Goal: Check status

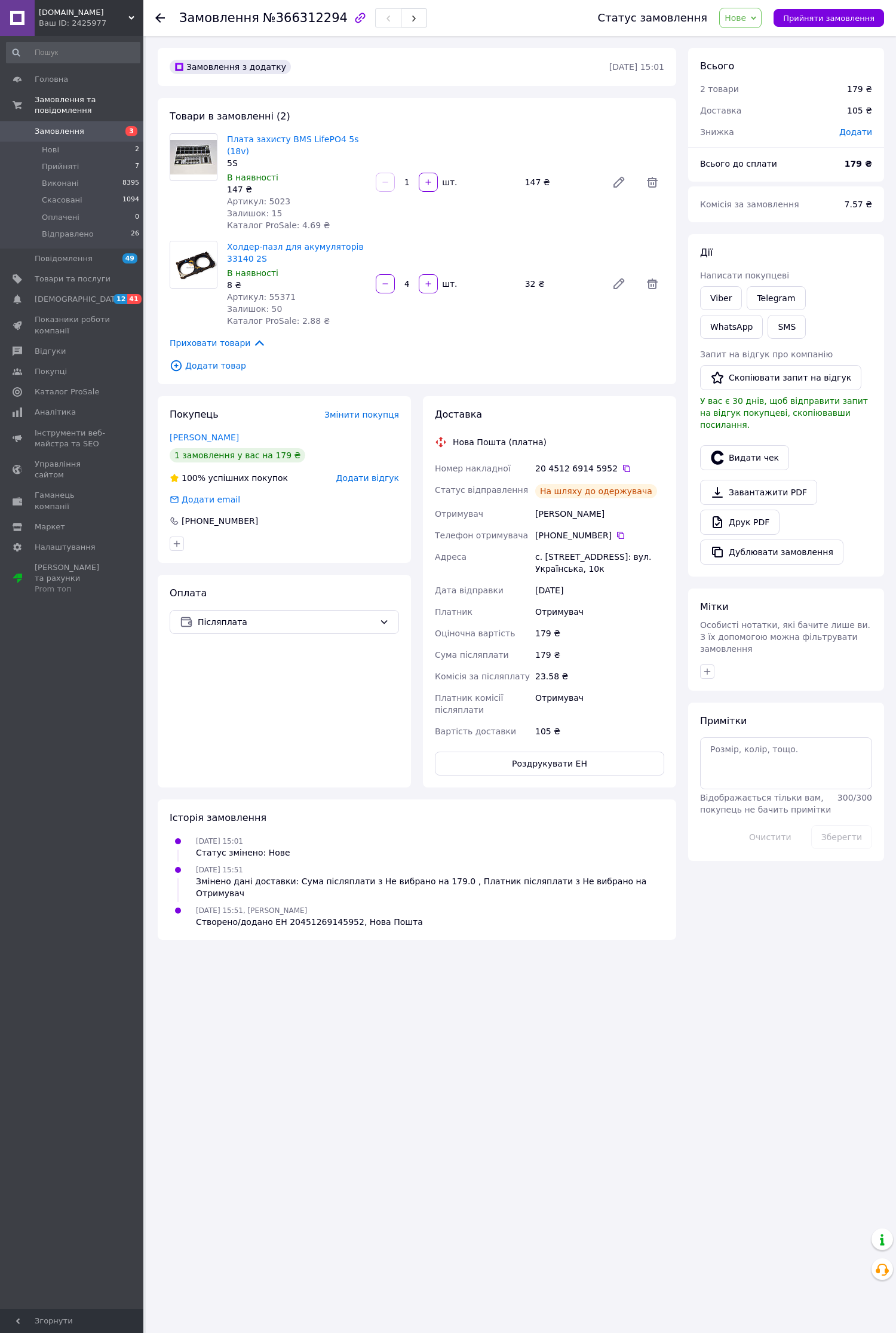
click at [48, 126] on span "Замовлення" at bounding box center [60, 131] width 50 height 11
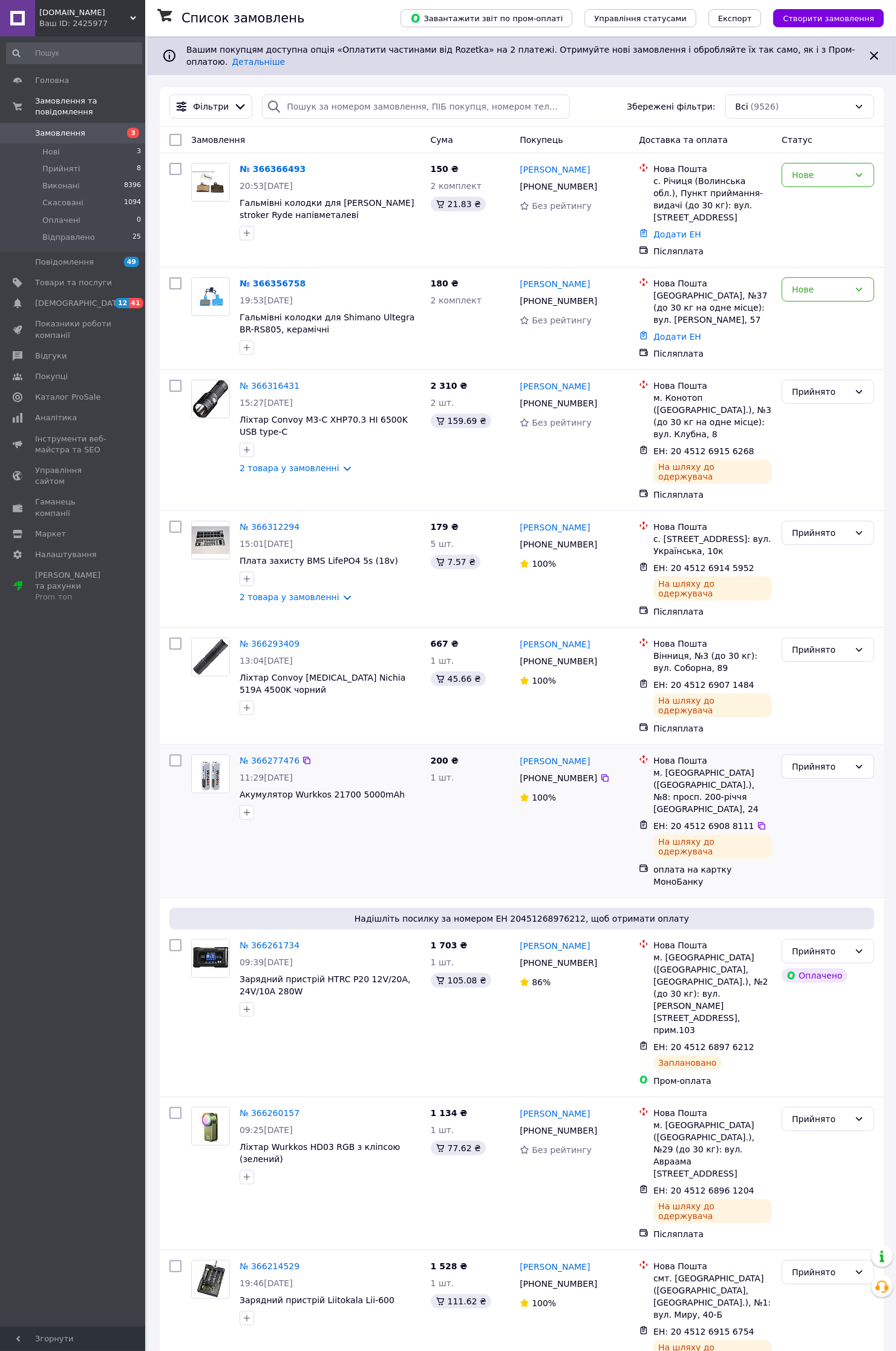
click at [501, 771] on div "200 ₴ 1 шт." at bounding box center [471, 821] width 90 height 143
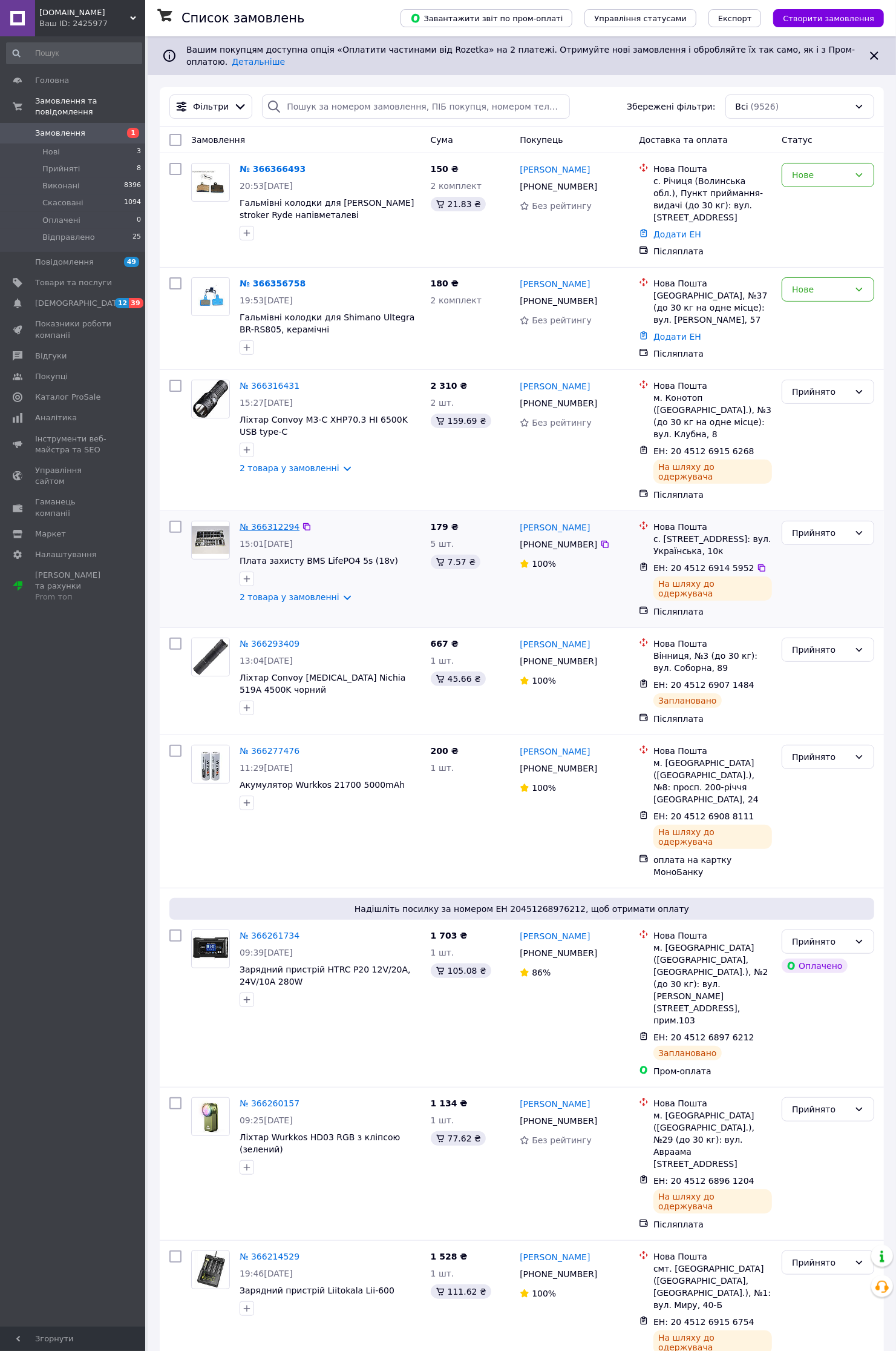
click at [276, 522] on link "№ 366312294" at bounding box center [269, 527] width 60 height 10
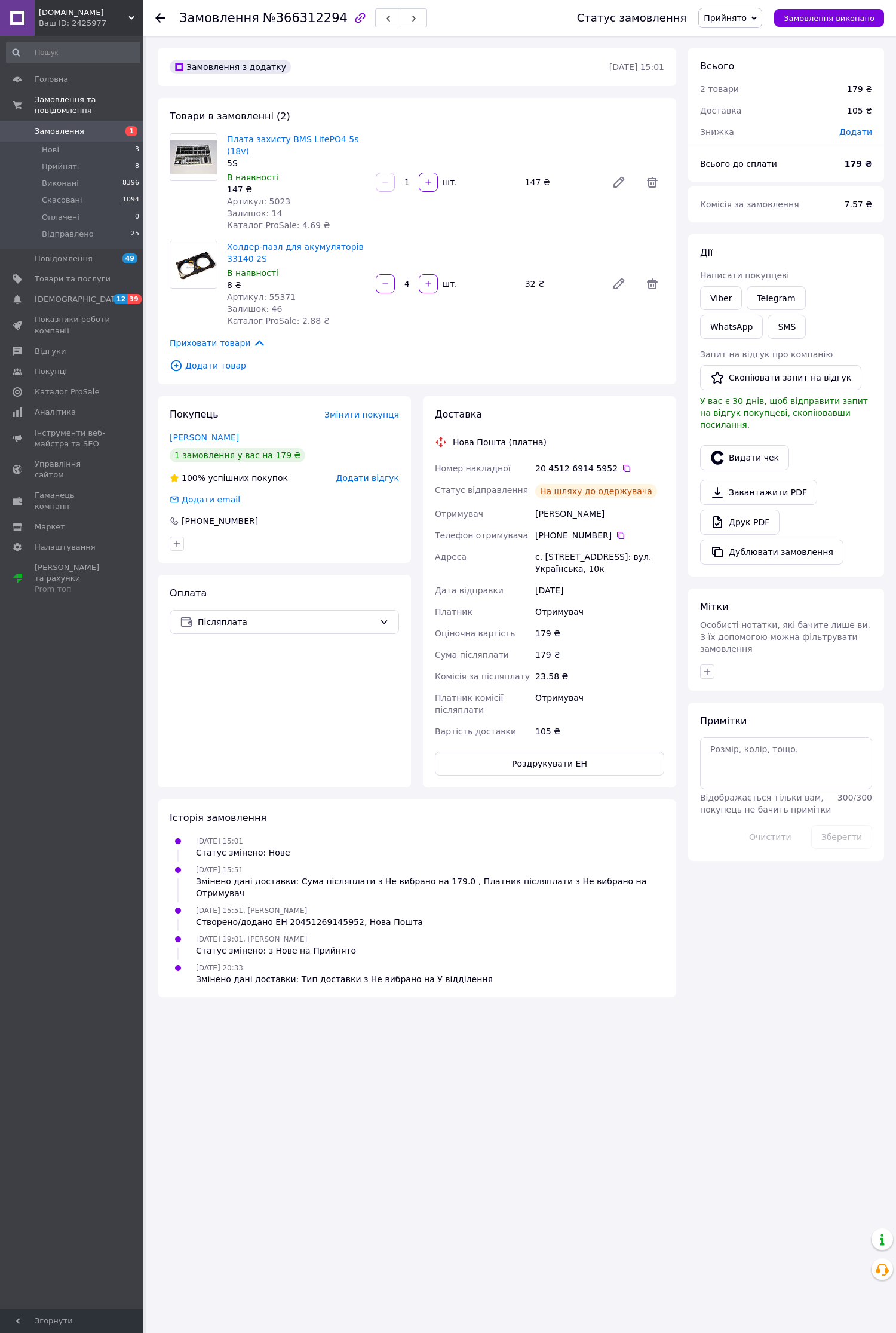
click at [329, 140] on link "Плата захисту BMS LifePO4 5s (18v)" at bounding box center [293, 145] width 132 height 22
